Goal: Task Accomplishment & Management: Complete application form

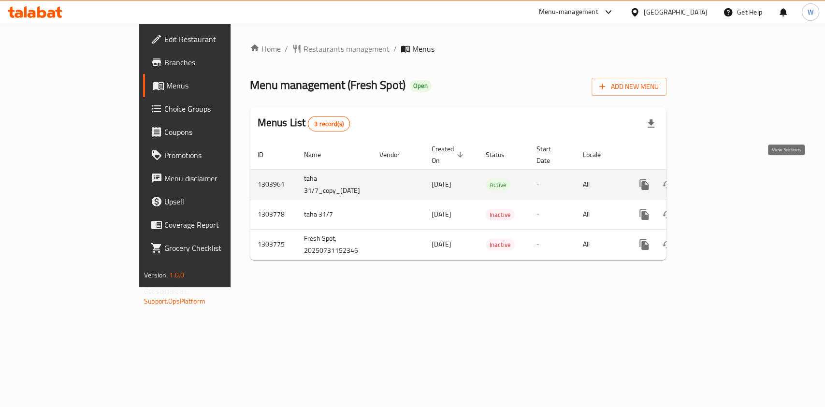
click at [720, 179] on icon "enhanced table" at bounding box center [714, 185] width 12 height 12
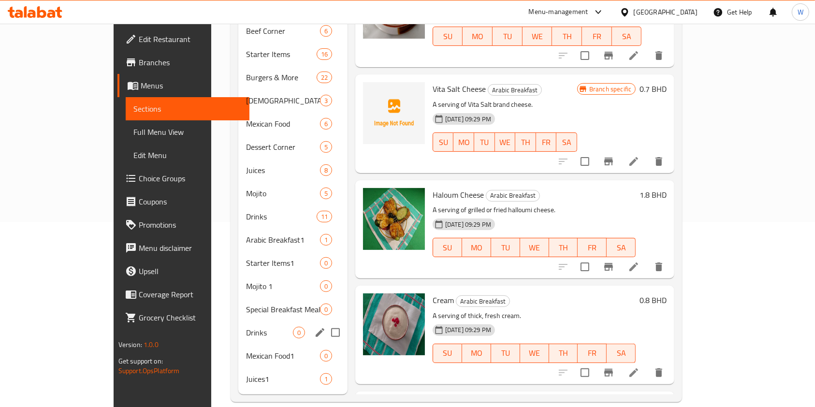
scroll to position [120, 0]
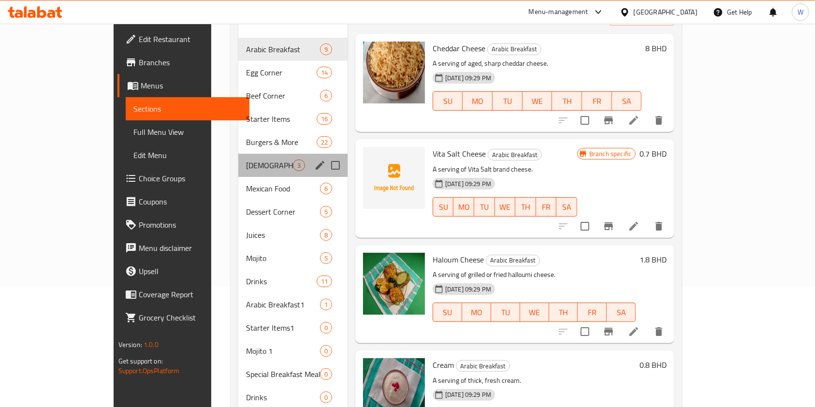
click at [238, 156] on div "Indian 3" at bounding box center [292, 165] width 109 height 23
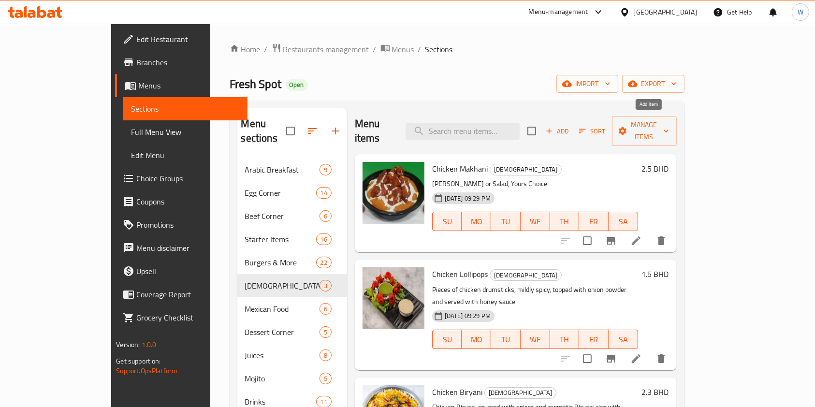
click at [571, 126] on span "Add" at bounding box center [557, 131] width 26 height 11
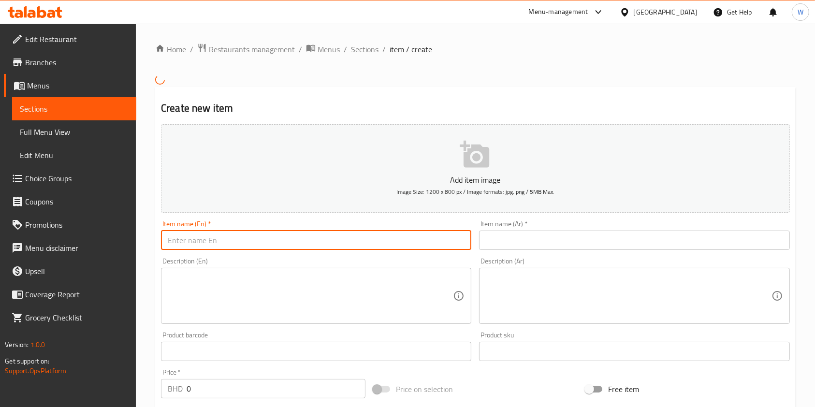
click at [388, 240] on input "text" at bounding box center [316, 240] width 310 height 19
paste input "Chicken Tikka Masala Bowl"
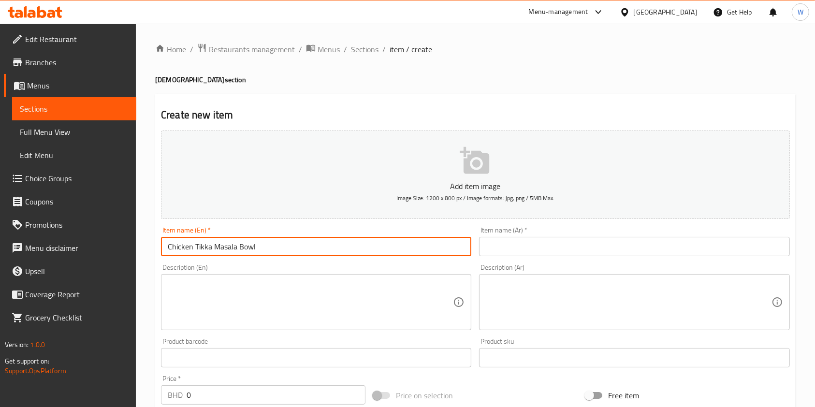
drag, startPoint x: 279, startPoint y: 253, endPoint x: 239, endPoint y: 253, distance: 40.1
click at [239, 253] on input "Chicken Tikka Masala Bowl" at bounding box center [316, 246] width 310 height 19
paste input "with chapati"
click at [231, 250] on input "Chicken Tikka Masala with chapati" at bounding box center [316, 246] width 310 height 19
type input "Chicken Tikka Masala with chapati"
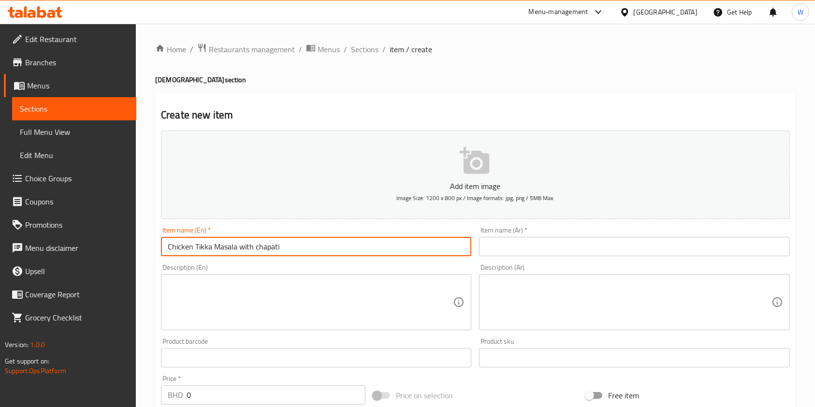
click at [502, 257] on div "Item name (Ar)   * Item name (Ar) *" at bounding box center [634, 241] width 318 height 37
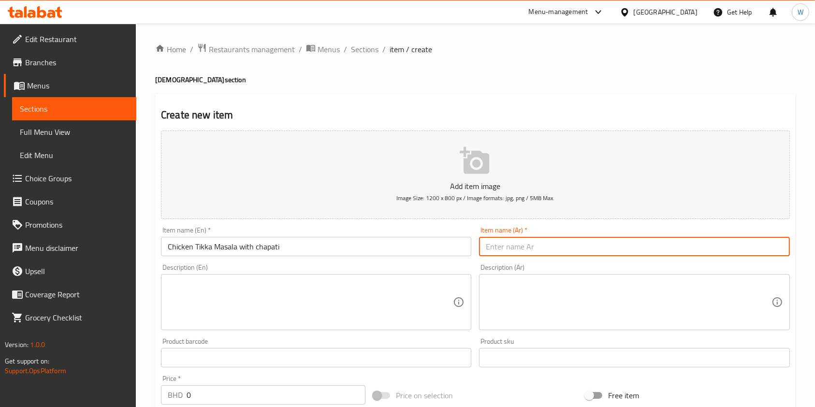
click at [503, 253] on input "text" at bounding box center [634, 246] width 310 height 19
paste input "وعاء دجاج تيكا ماسالا"
click at [543, 248] on input "وعاء دجاج تيكا ماسالا" at bounding box center [634, 246] width 310 height 19
click at [576, 246] on input "دجاج [PERSON_NAME]" at bounding box center [634, 246] width 310 height 19
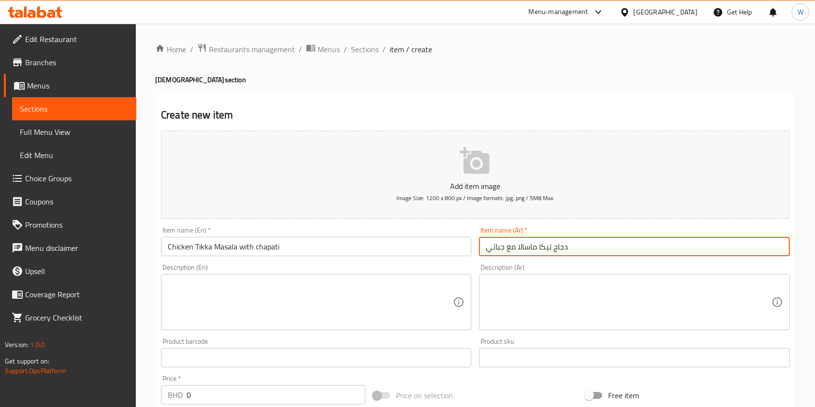
type input "دجاج تيكا ماسالا مع جباتي"
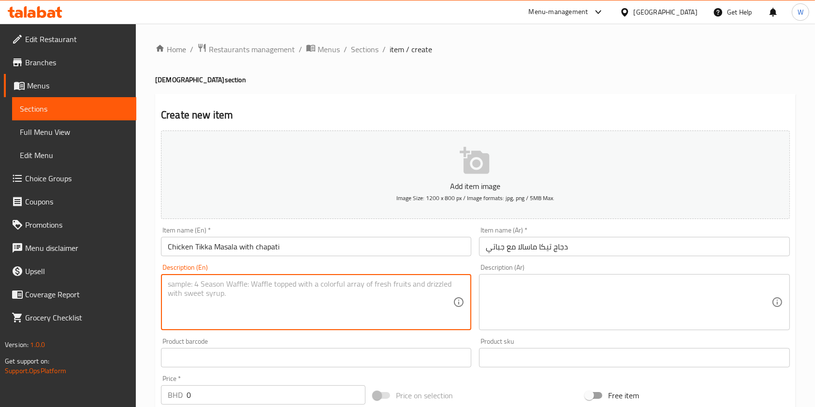
click at [337, 292] on textarea at bounding box center [310, 302] width 285 height 46
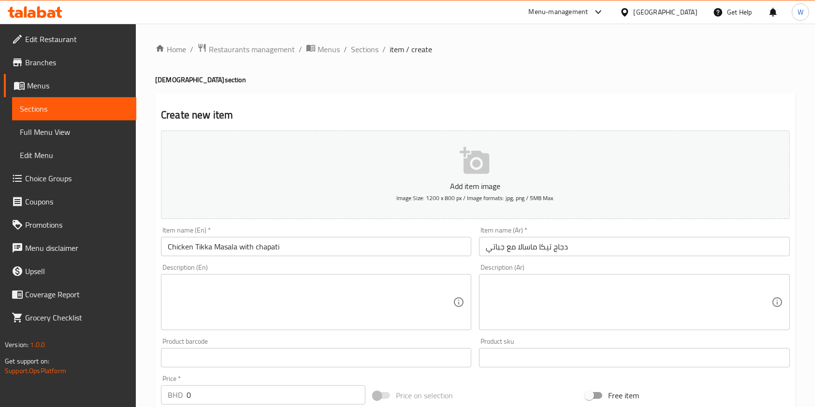
click at [323, 253] on input "Chicken Tikka Masala with chapati" at bounding box center [316, 246] width 310 height 19
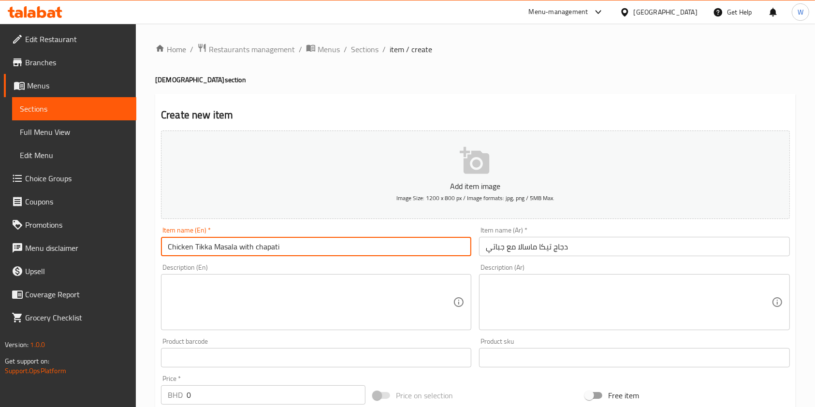
click at [387, 303] on textarea at bounding box center [310, 302] width 285 height 46
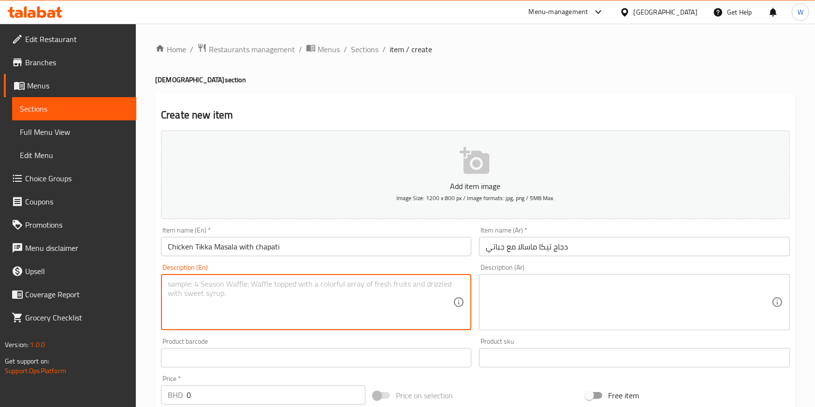
paste textarea "Boneless chicken tikka masala served with steamed rice or fries and drink (smal…"
drag, startPoint x: 441, startPoint y: 283, endPoint x: 310, endPoint y: 285, distance: 131.0
click at [310, 285] on textarea "Boneless chicken tikka masala served with steamed rice or fries and drink (smal…" at bounding box center [310, 302] width 285 height 46
click at [310, 285] on textarea "Boneless chicken tikka masala served with" at bounding box center [310, 302] width 285 height 46
click at [310, 285] on textarea "Boneless chicken tikka masala served with chapati." at bounding box center [310, 302] width 285 height 46
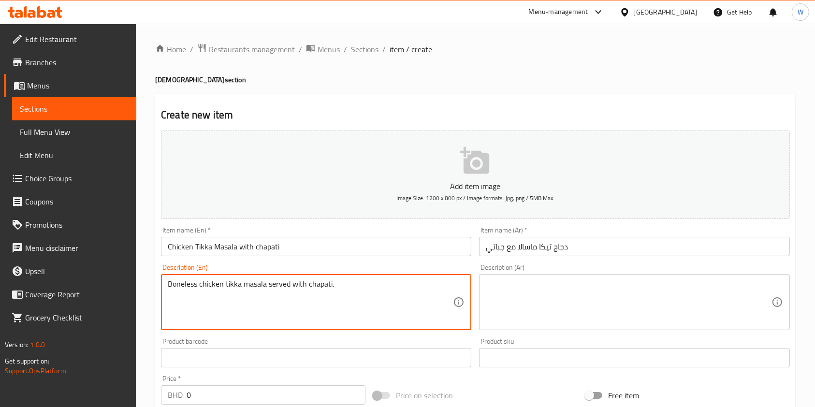
click at [310, 285] on textarea "Boneless chicken tikka masala served with chapati." at bounding box center [310, 302] width 285 height 46
type textarea "Boneless chicken tikka masala served with chapati."
click at [549, 283] on textarea at bounding box center [628, 302] width 285 height 46
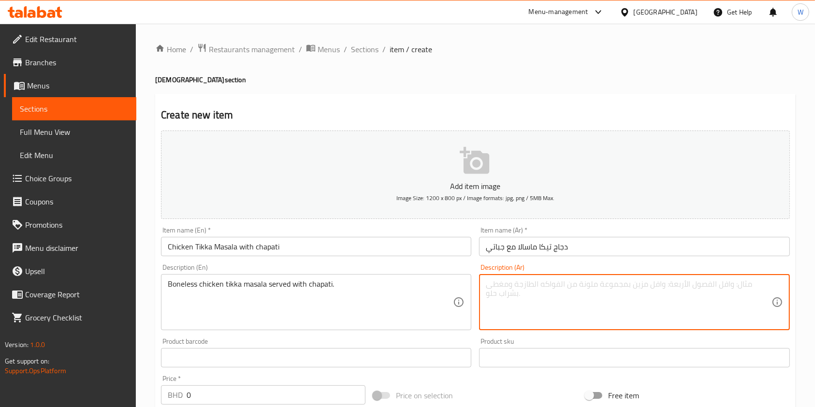
paste textarea "دجاج [PERSON_NAME] منزوع العظم يقدم مع الشباتي."
type textarea "دجاج [PERSON_NAME] منزوع العظم يقدم مع الشباتي."
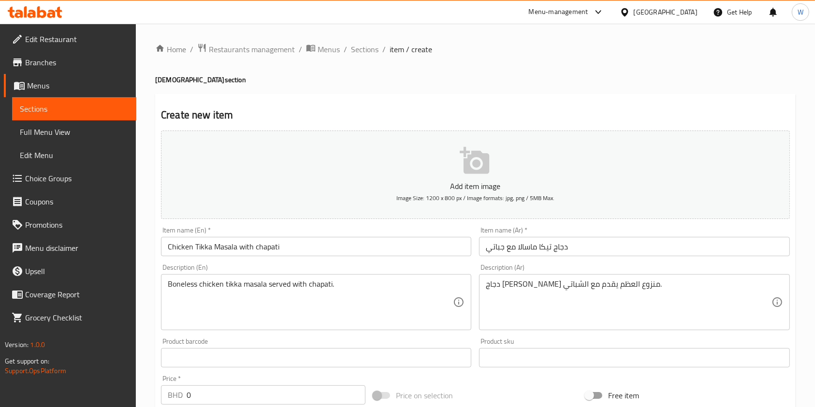
click at [527, 377] on div "Add item image Image Size: 1200 x 800 px / Image formats: jpg, png / 5MB Max. I…" at bounding box center [475, 335] width 637 height 417
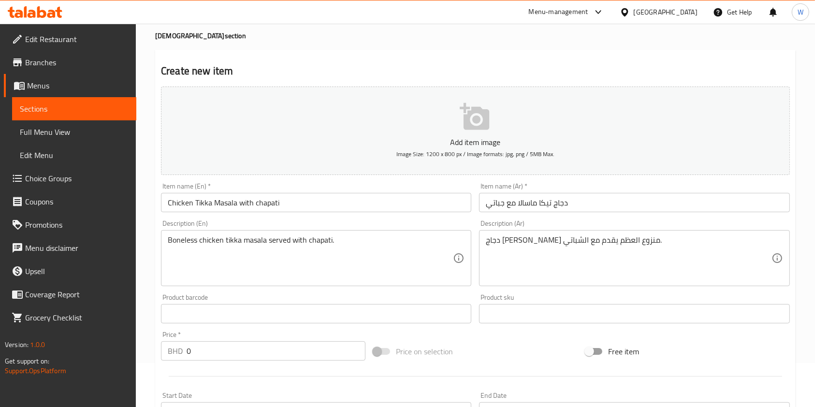
scroll to position [64, 0]
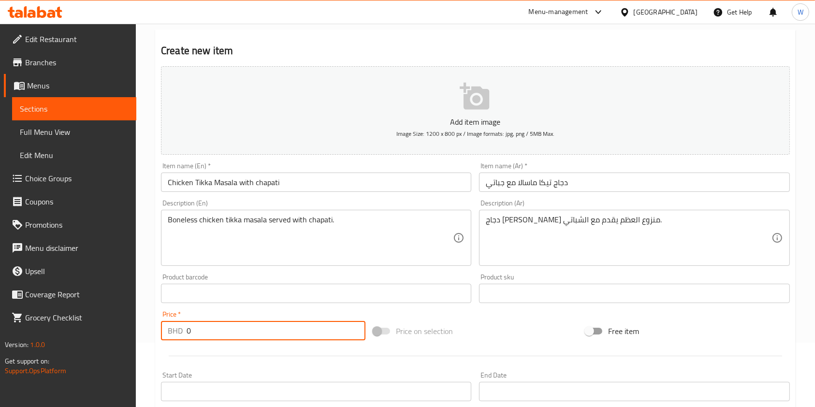
drag, startPoint x: 215, startPoint y: 331, endPoint x: 156, endPoint y: 340, distance: 59.1
click at [160, 339] on div "Price   * BHD 0 Price *" at bounding box center [263, 325] width 212 height 37
type input "2.5"
click at [510, 336] on div "Price on selection" at bounding box center [475, 331] width 212 height 26
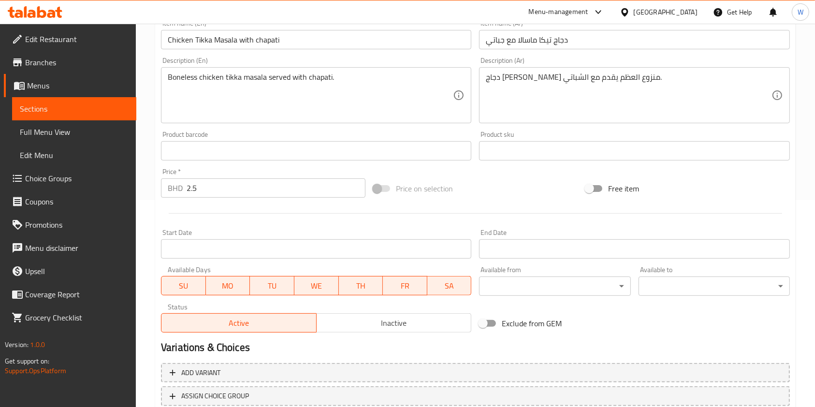
scroll to position [276, 0]
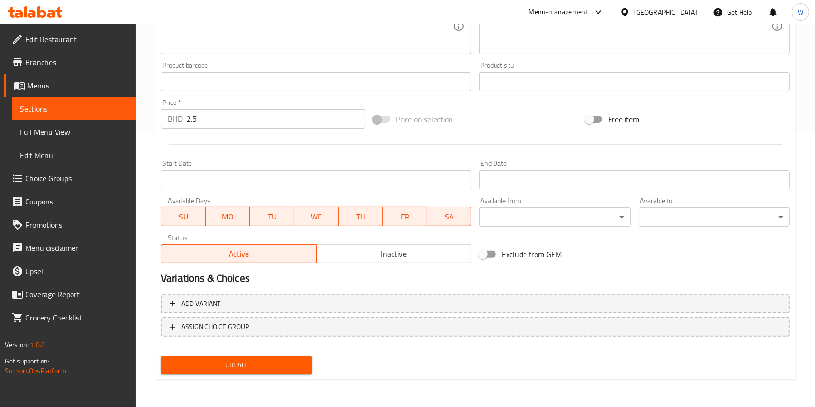
click at [254, 365] on span "Create" at bounding box center [237, 365] width 136 height 12
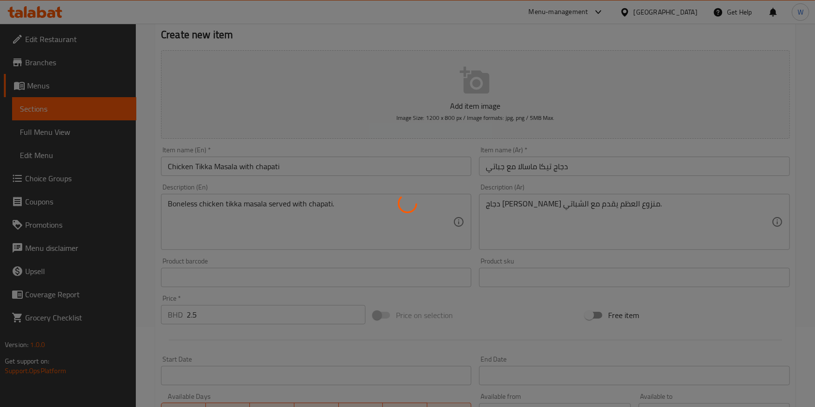
scroll to position [0, 0]
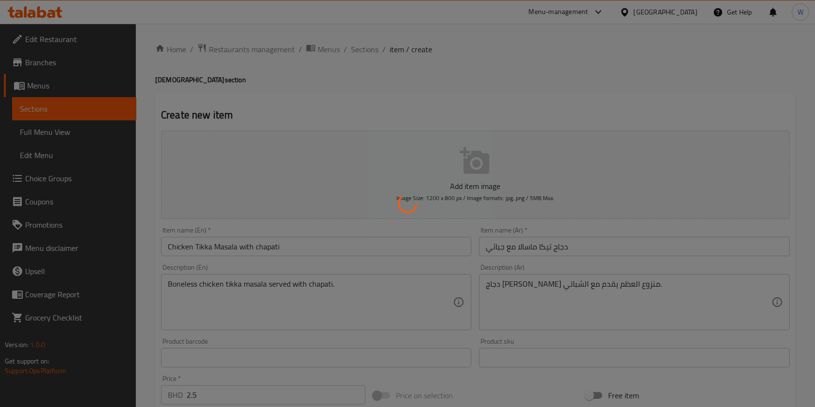
type input "0"
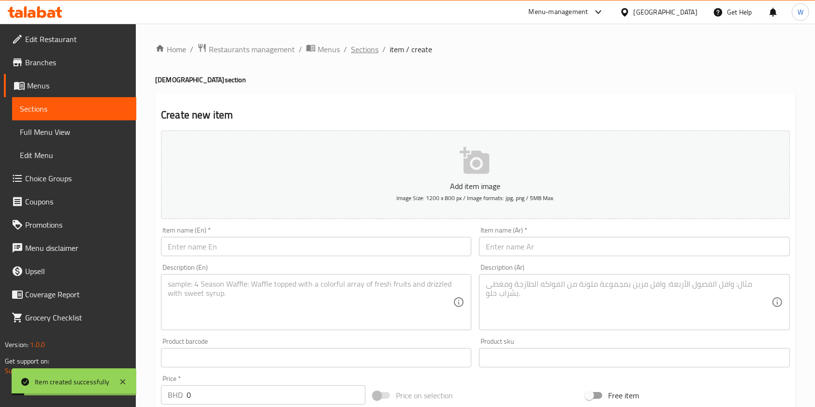
click at [372, 55] on span "Sections" at bounding box center [365, 50] width 28 height 12
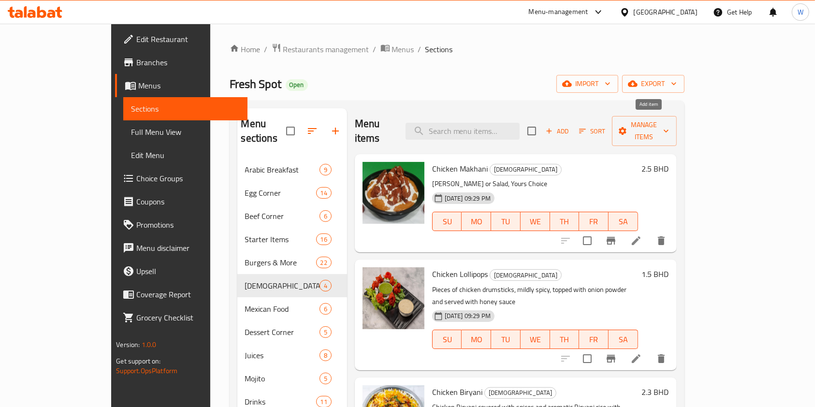
click at [571, 126] on span "Add" at bounding box center [557, 131] width 26 height 11
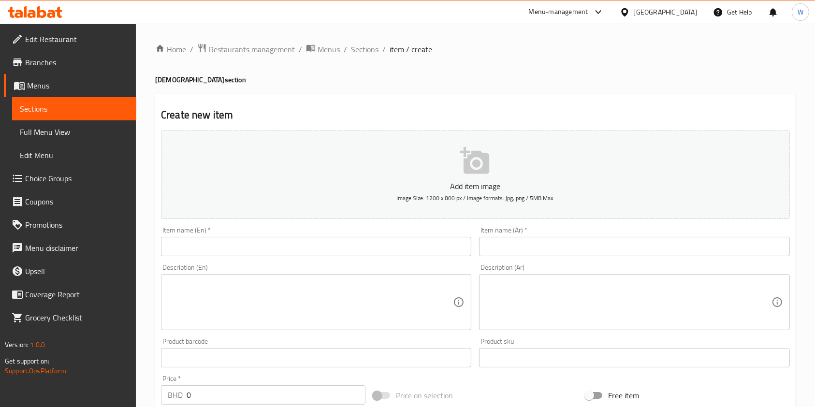
click at [271, 251] on input "text" at bounding box center [316, 246] width 310 height 19
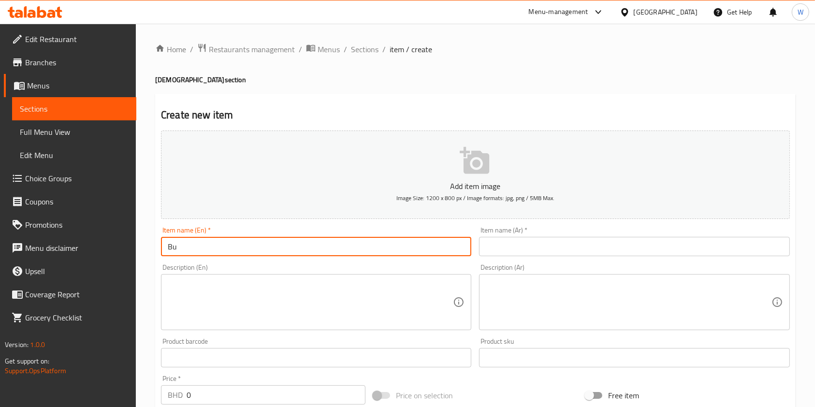
type input "B"
paste input "Butter chicken masala with biryani rice"
type input "Butter chicken masala with biryani rice"
click at [229, 242] on input "Butter chicken masala with biryani rice" at bounding box center [316, 246] width 310 height 19
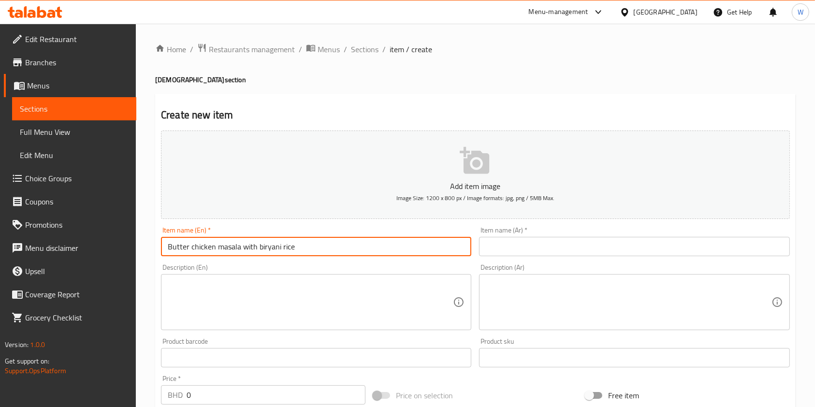
click at [229, 242] on input "Butter chicken masala with biryani rice" at bounding box center [316, 246] width 310 height 19
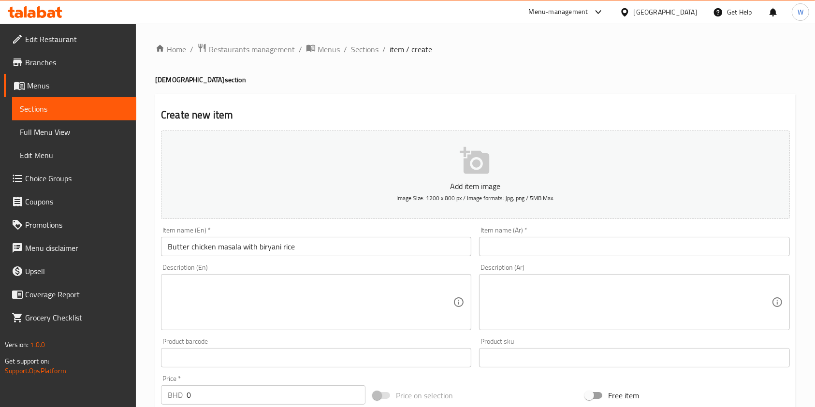
click at [505, 236] on div "Item name (Ar)   * Item name (Ar) *" at bounding box center [634, 241] width 310 height 29
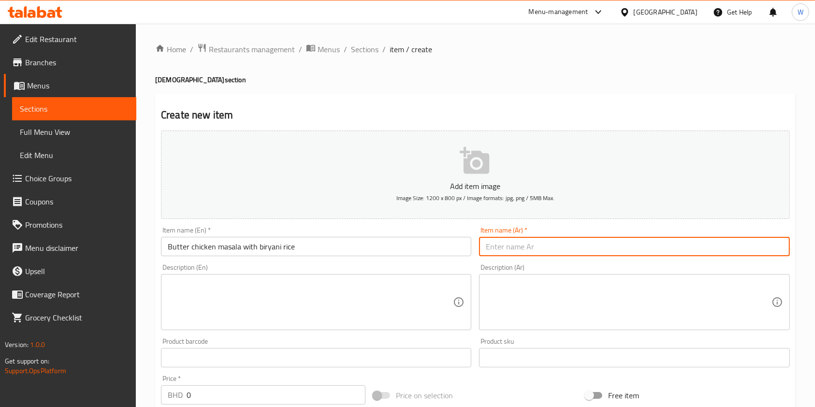
click at [507, 246] on input "text" at bounding box center [634, 246] width 310 height 19
paste input "دجاج بالزبدة ماسالا مع [PERSON_NAME]"
type input "دجاج بالزبدة ماسالا مع [PERSON_NAME]"
click at [284, 250] on input "Butter chicken masala with biryani rice" at bounding box center [316, 246] width 310 height 19
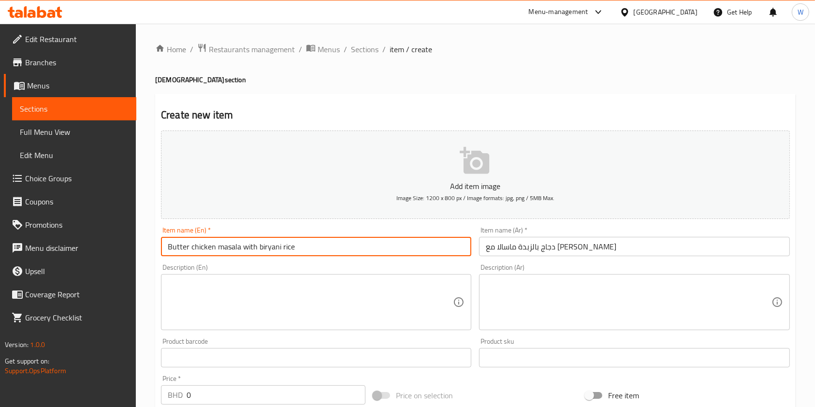
click at [284, 250] on input "Butter chicken masala with biryani rice" at bounding box center [316, 246] width 310 height 19
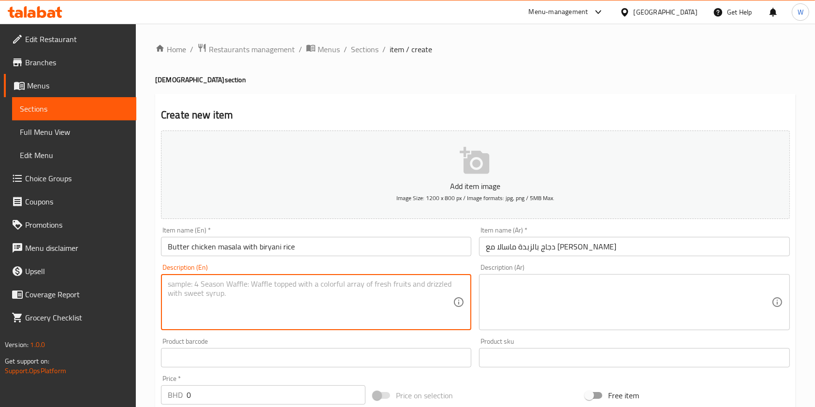
click at [245, 302] on textarea at bounding box center [310, 302] width 285 height 46
paste textarea "Butter chicken masala with biryani rice"
click at [251, 283] on textarea "Butter chicken masala with biryani rice" at bounding box center [310, 302] width 285 height 46
click at [315, 286] on textarea "Butter chicken masala served with biryani rice" at bounding box center [310, 302] width 285 height 46
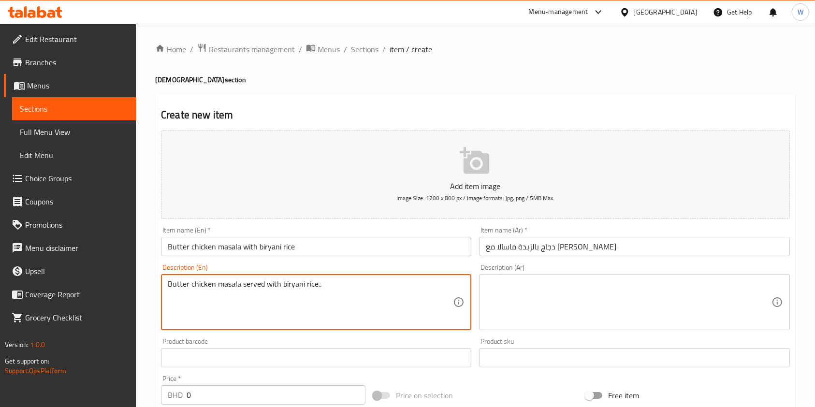
click at [316, 286] on textarea "Butter chicken masala served with biryani rice.." at bounding box center [310, 302] width 285 height 46
click at [319, 291] on textarea "Butter chicken masala served with biryani rice.." at bounding box center [310, 302] width 285 height 46
click at [320, 291] on textarea "Butter chicken masala served with biryani rice.." at bounding box center [310, 302] width 285 height 46
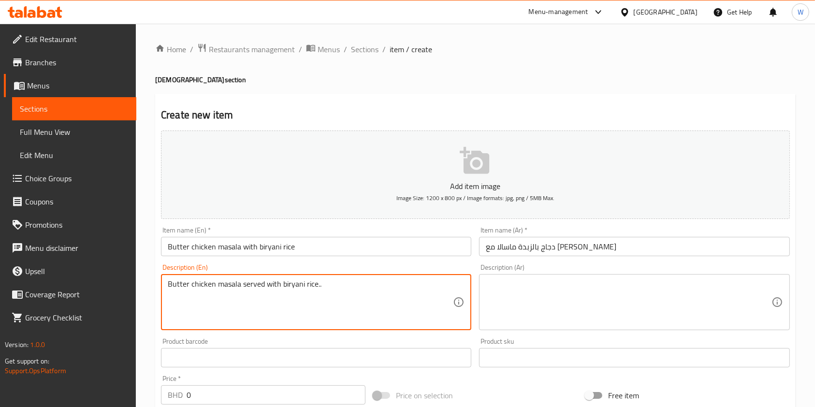
click at [320, 291] on textarea "Butter chicken masala served with biryani rice.." at bounding box center [310, 302] width 285 height 46
click at [328, 339] on p "Description should be unique from the name." at bounding box center [316, 336] width 297 height 9
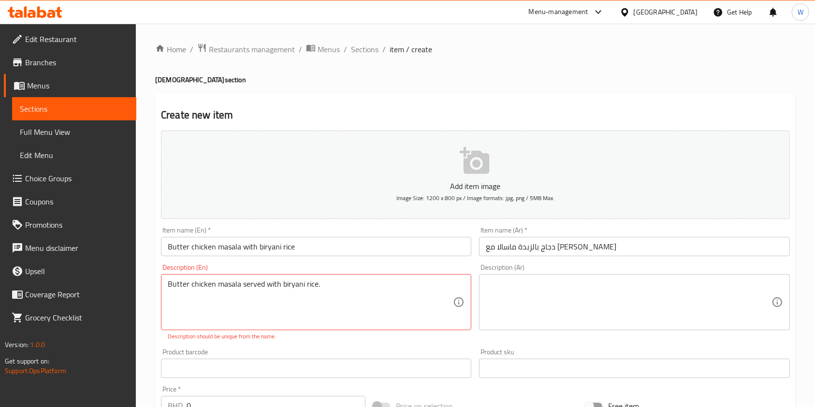
click at [303, 354] on div "Product barcode Product barcode" at bounding box center [316, 363] width 310 height 29
type textarea "Butter chicken masala served with basmati biryani rice."
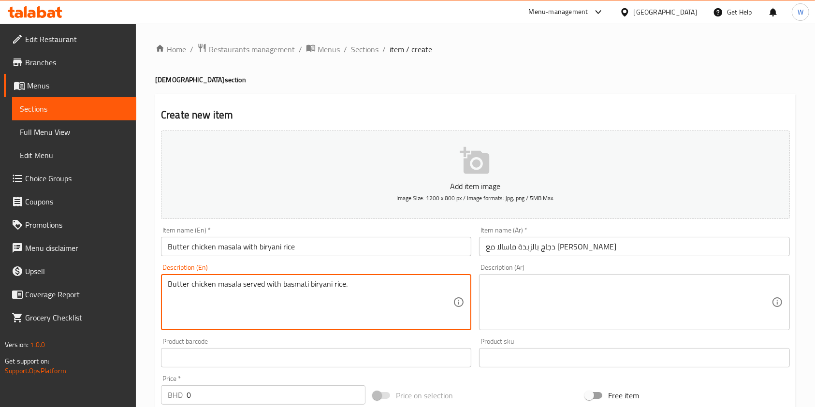
click at [340, 292] on textarea "Butter chicken masala served with basmati biryani rice." at bounding box center [310, 302] width 285 height 46
click at [545, 298] on textarea at bounding box center [628, 302] width 285 height 46
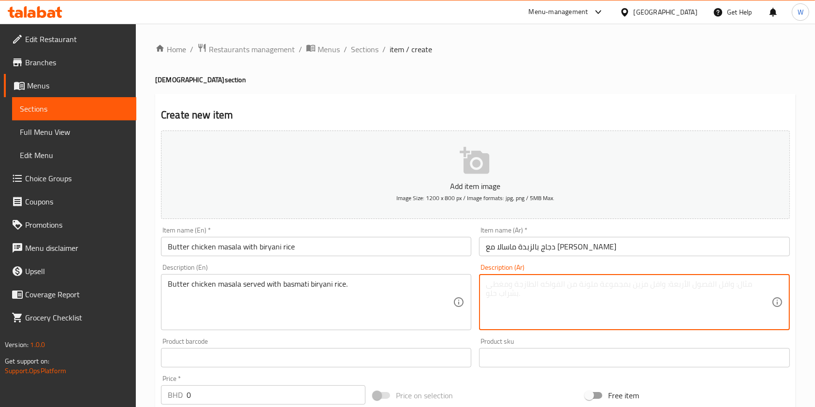
paste textarea "دجاج بالزبدة ماسالا يقدم مع أرز برياني بسمتي."
type textarea "دجاج بالزبدة ماسالا يقدم مع أرز برياني بسمتي."
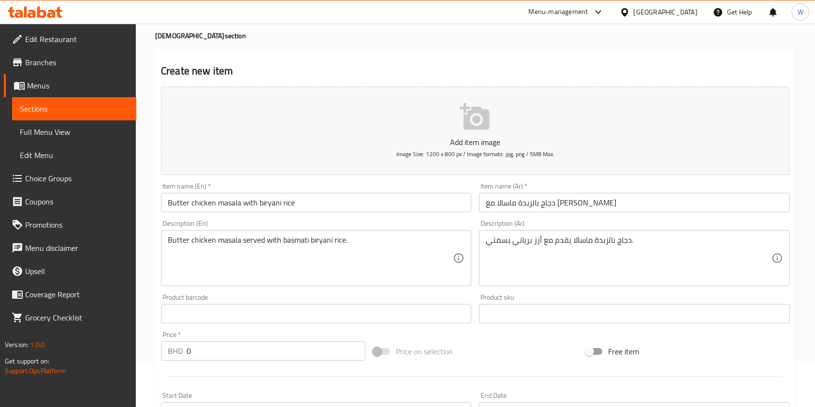
scroll to position [64, 0]
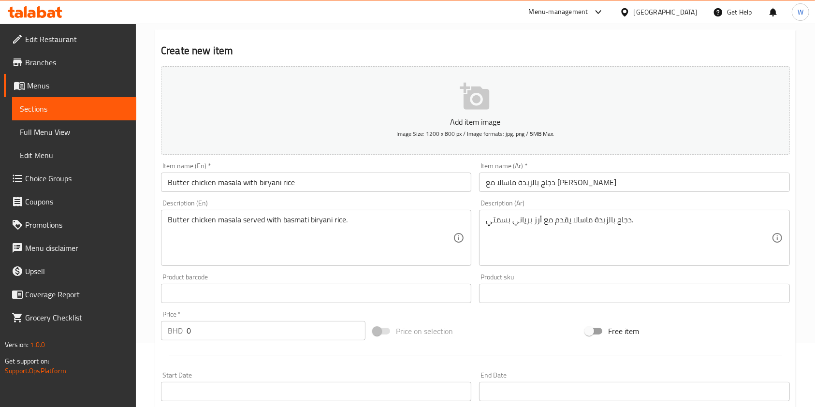
drag, startPoint x: 210, startPoint y: 323, endPoint x: 148, endPoint y: 331, distance: 62.4
click at [150, 331] on div "Home / Restaurants management / Menus / Sections / item / create Indian section…" at bounding box center [475, 288] width 679 height 659
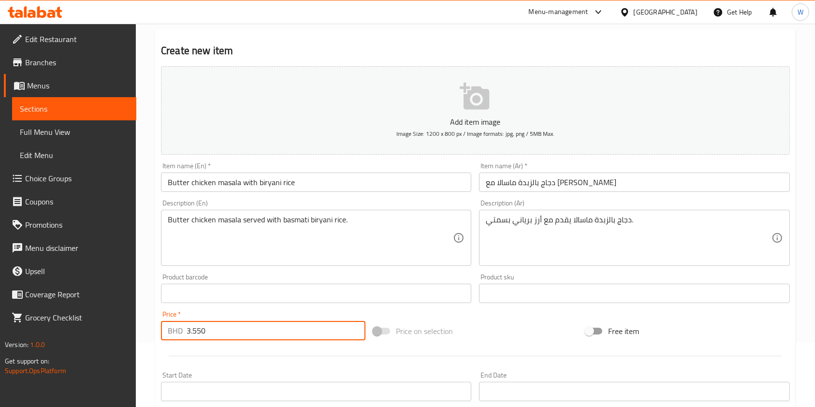
type input "3.550"
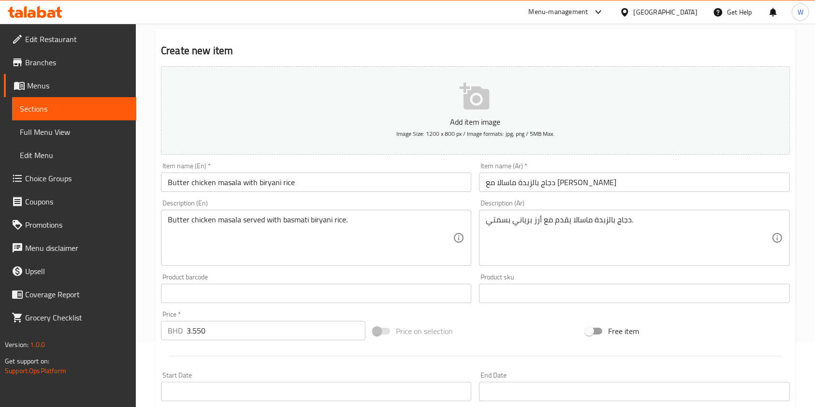
click at [493, 326] on div "Price on selection" at bounding box center [475, 331] width 212 height 26
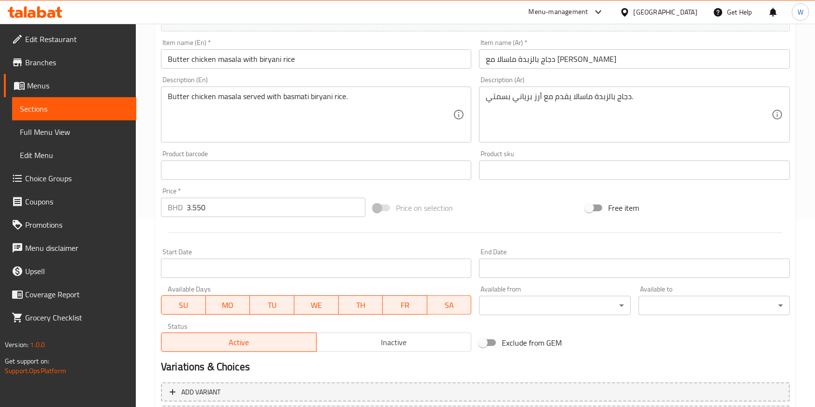
scroll to position [276, 0]
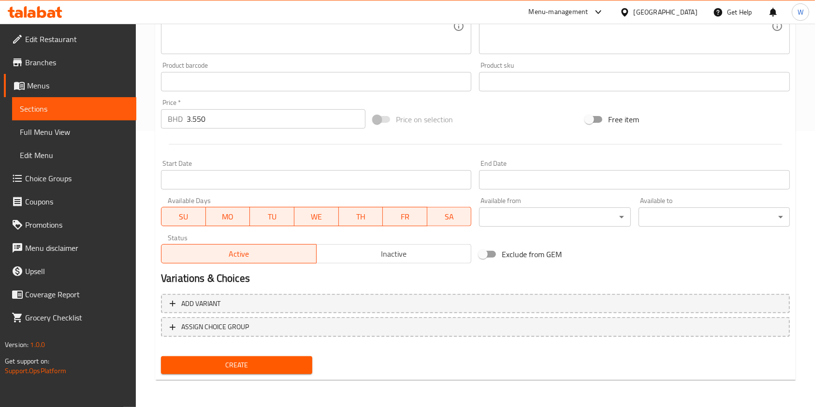
click at [273, 364] on span "Create" at bounding box center [237, 365] width 136 height 12
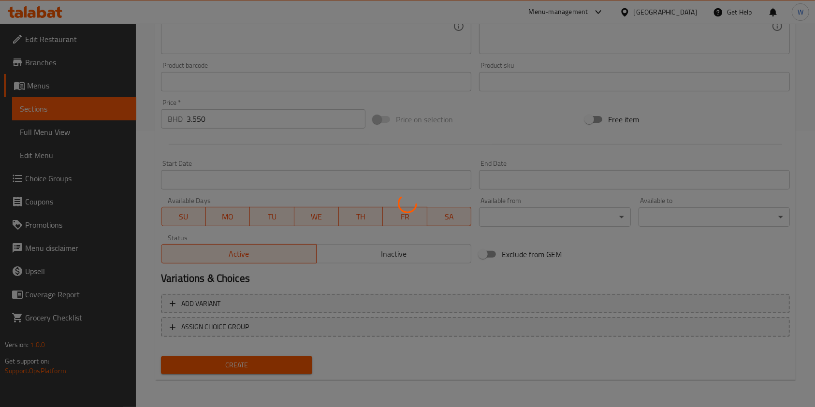
scroll to position [0, 0]
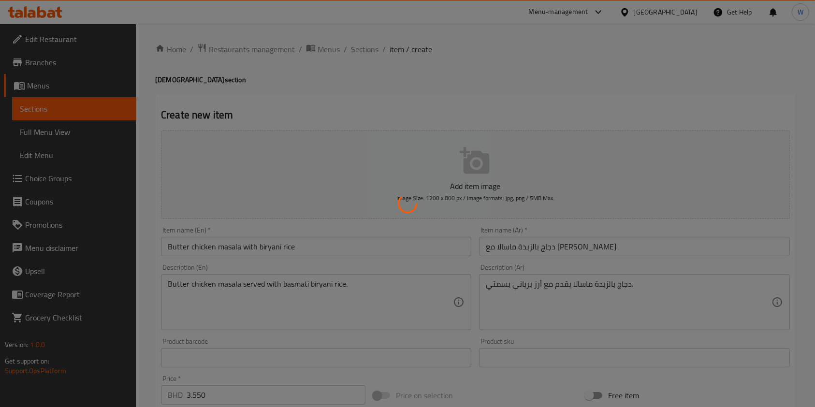
type input "0"
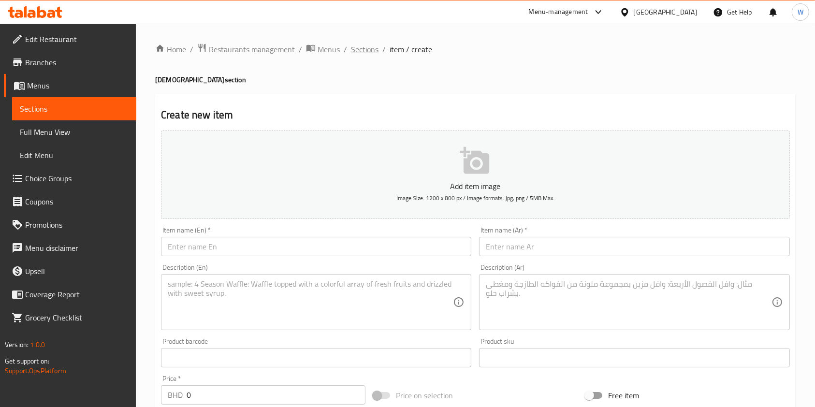
click at [370, 48] on span "Sections" at bounding box center [365, 50] width 28 height 12
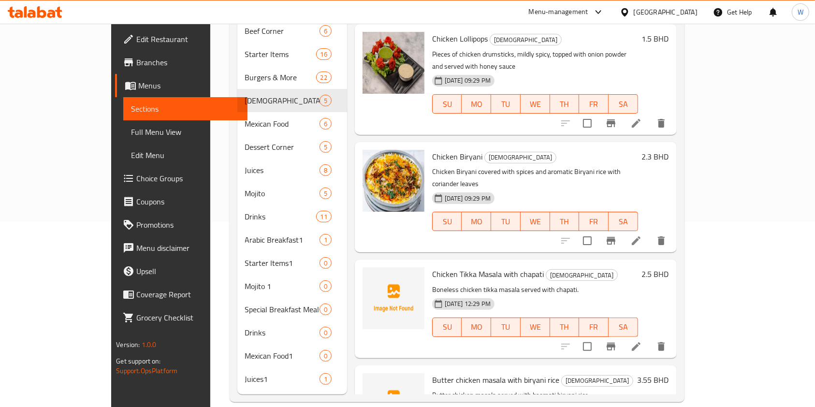
scroll to position [95, 0]
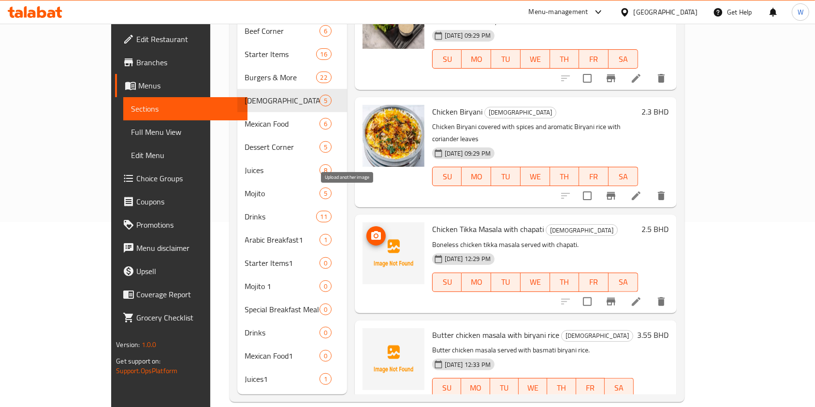
click at [371, 231] on icon "upload picture" at bounding box center [376, 235] width 10 height 9
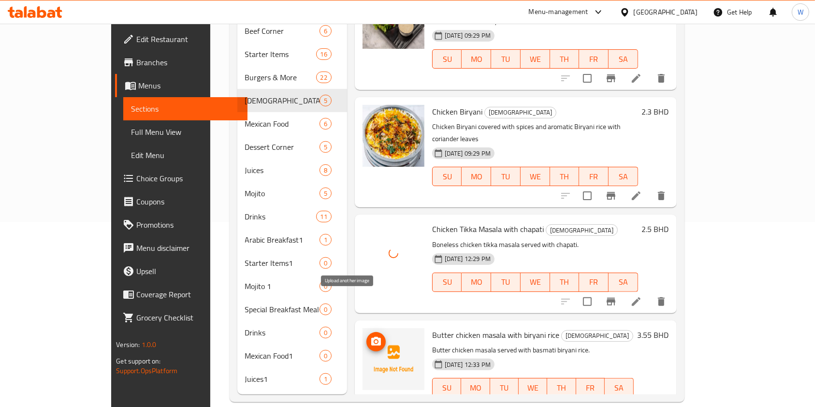
click at [375, 340] on circle "upload picture" at bounding box center [376, 341] width 3 height 3
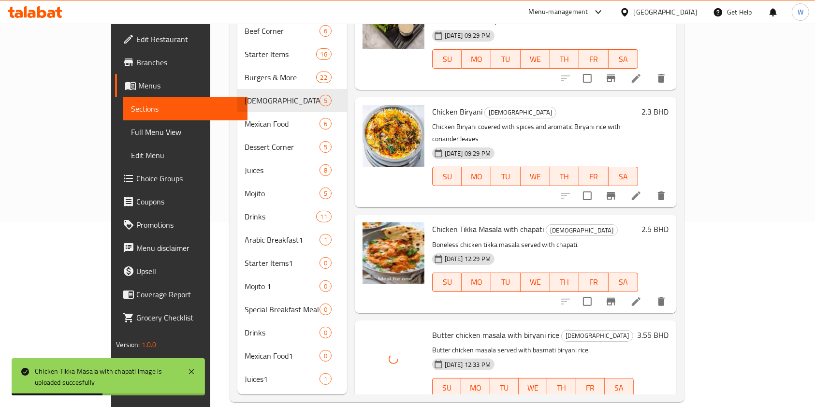
click at [592, 344] on p "Butter chicken masala served with basmati biryani rice." at bounding box center [533, 350] width 202 height 12
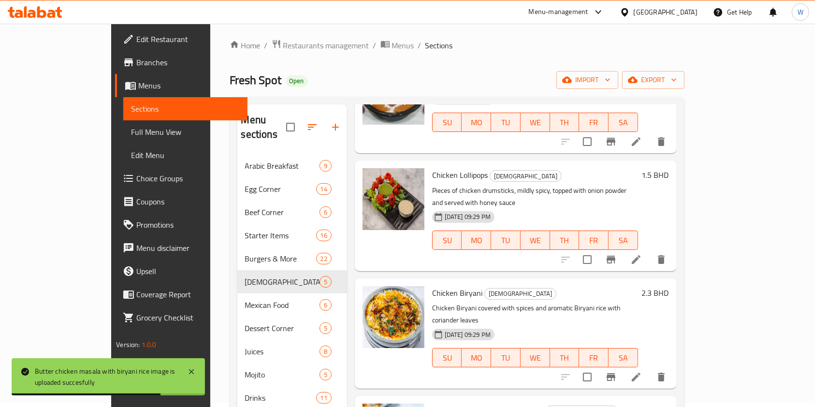
scroll to position [185, 0]
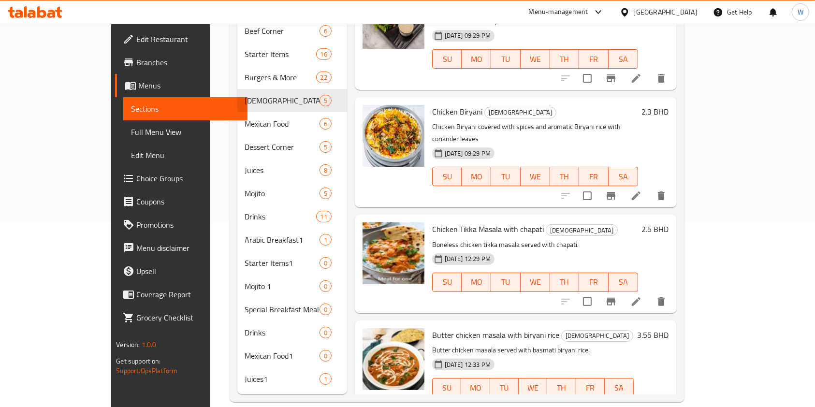
click at [136, 63] on span "Branches" at bounding box center [187, 63] width 103 height 12
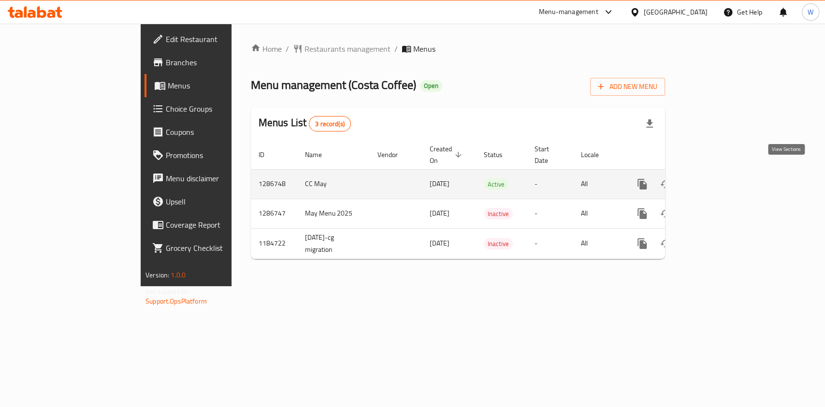
click at [718, 178] on icon "enhanced table" at bounding box center [712, 184] width 12 height 12
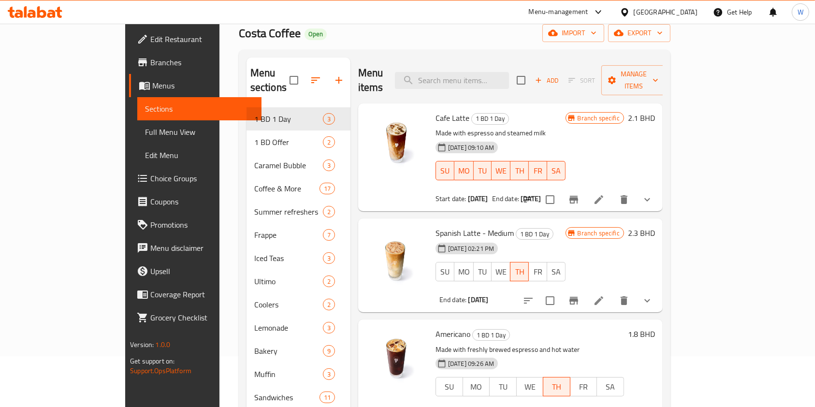
scroll to position [129, 0]
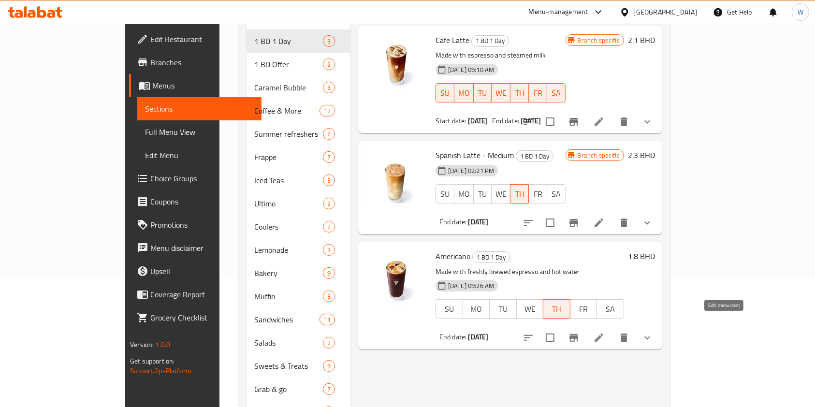
click at [605, 332] on icon at bounding box center [599, 338] width 12 height 12
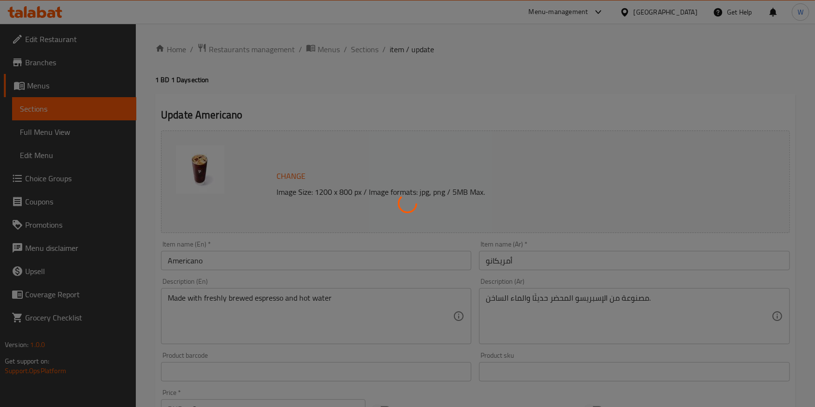
type input "Your Drink Type"
type input "1"
type input "اختيارك من القهوة"
type input "1"
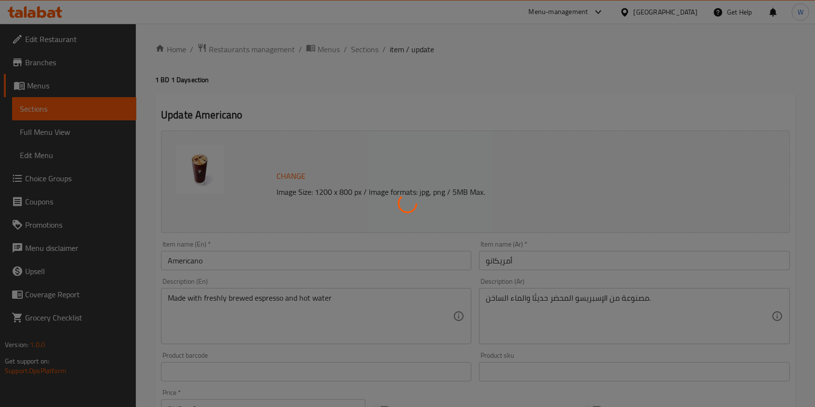
type input "1"
type input "Add On:"
type input "0"
type input "9"
